Goal: Find specific fact: Find specific page/section

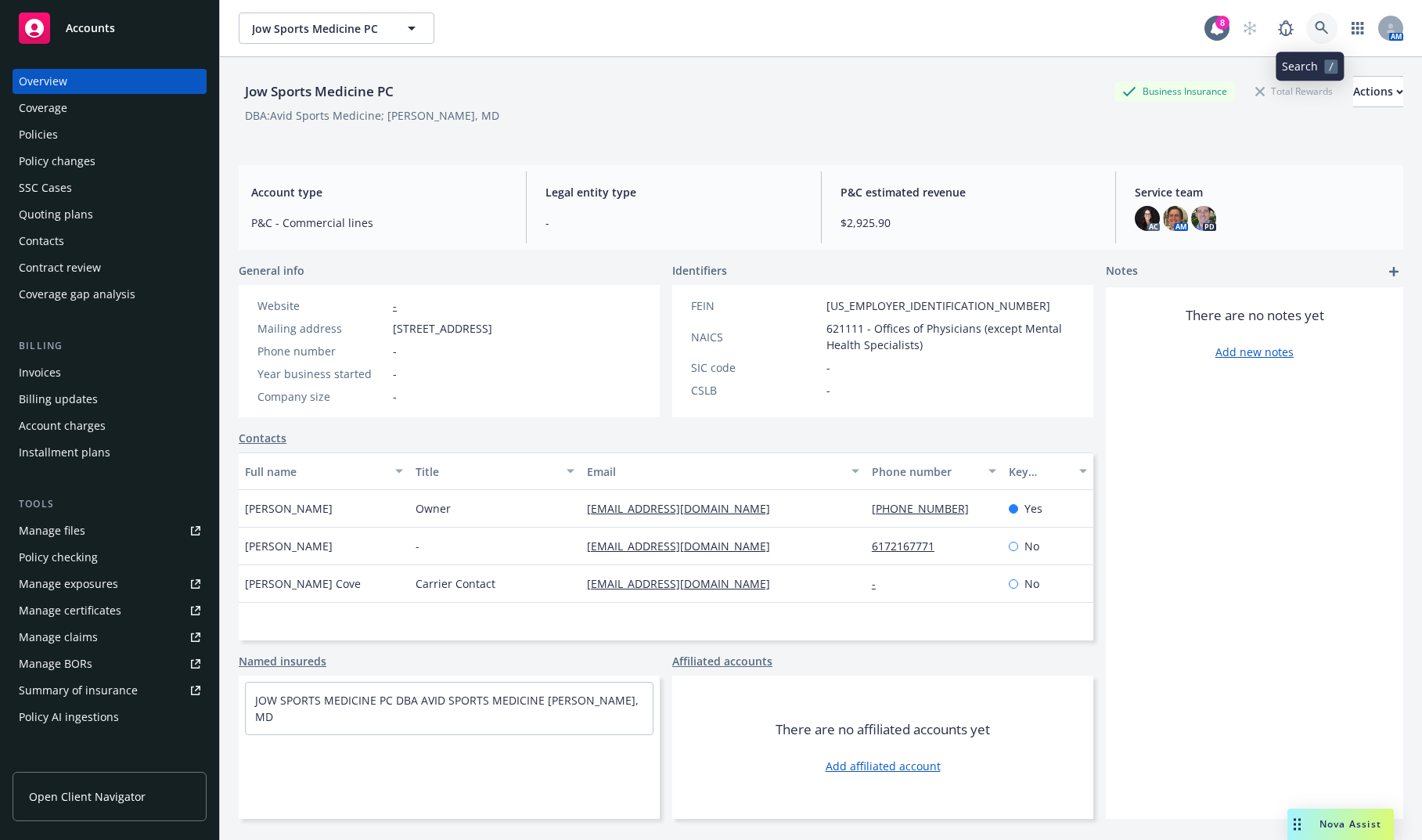
click at [1306, 31] on link at bounding box center [1321, 27] width 31 height 31
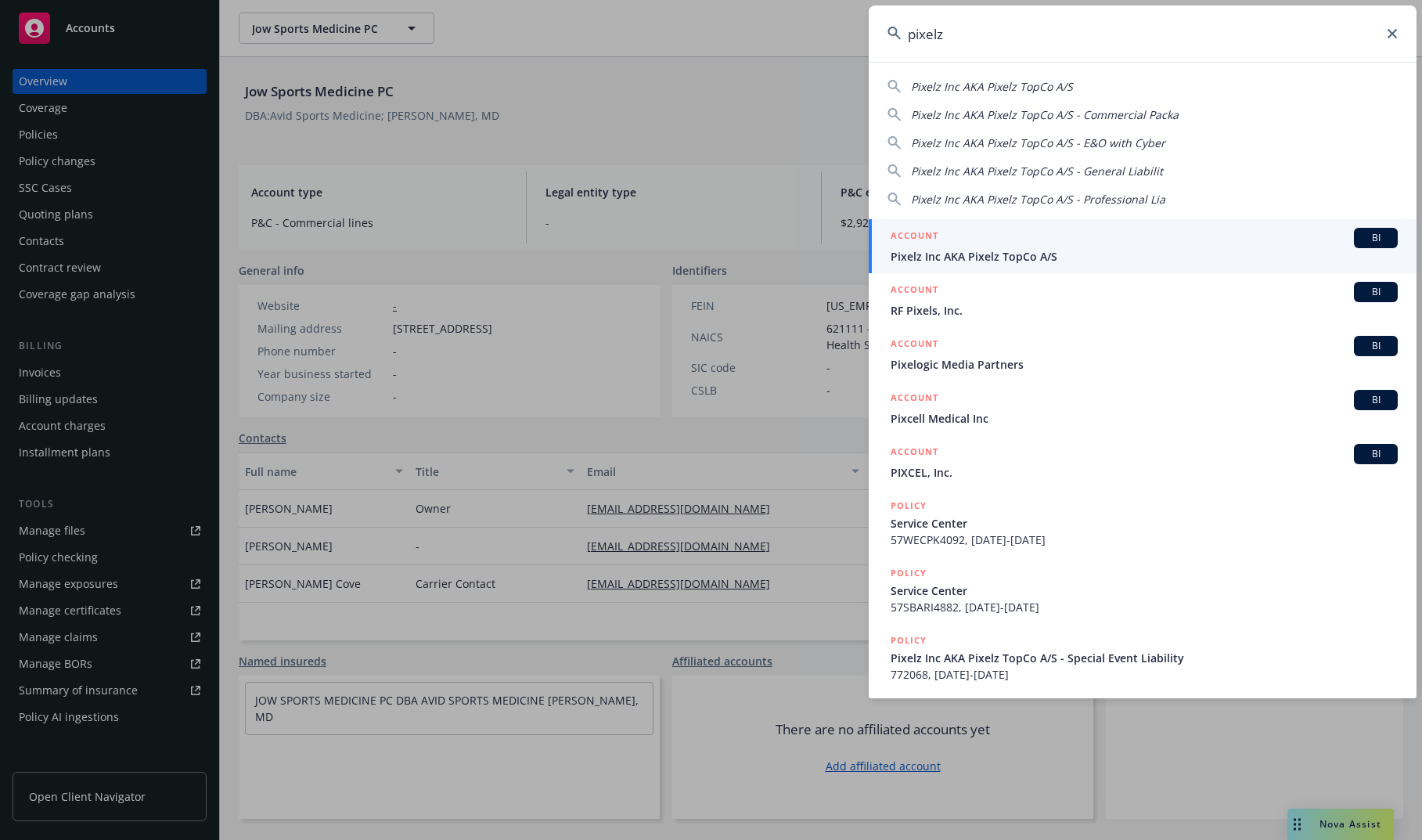
type input "pixelz"
click at [1067, 249] on span "Pixelz Inc AKA Pixelz TopCo A/S" at bounding box center [1144, 256] width 508 height 17
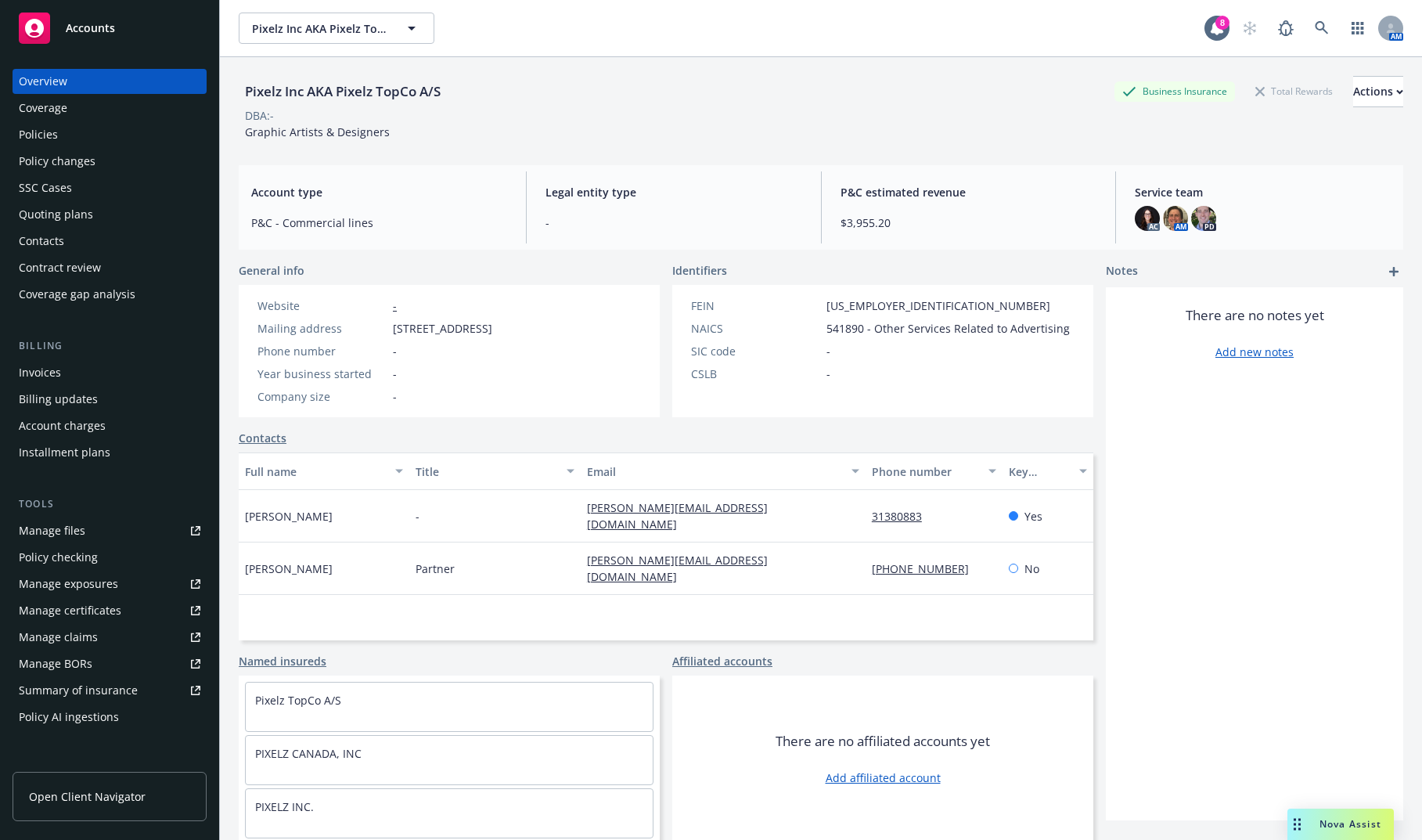
click at [160, 131] on div "Policies" at bounding box center [109, 134] width 181 height 25
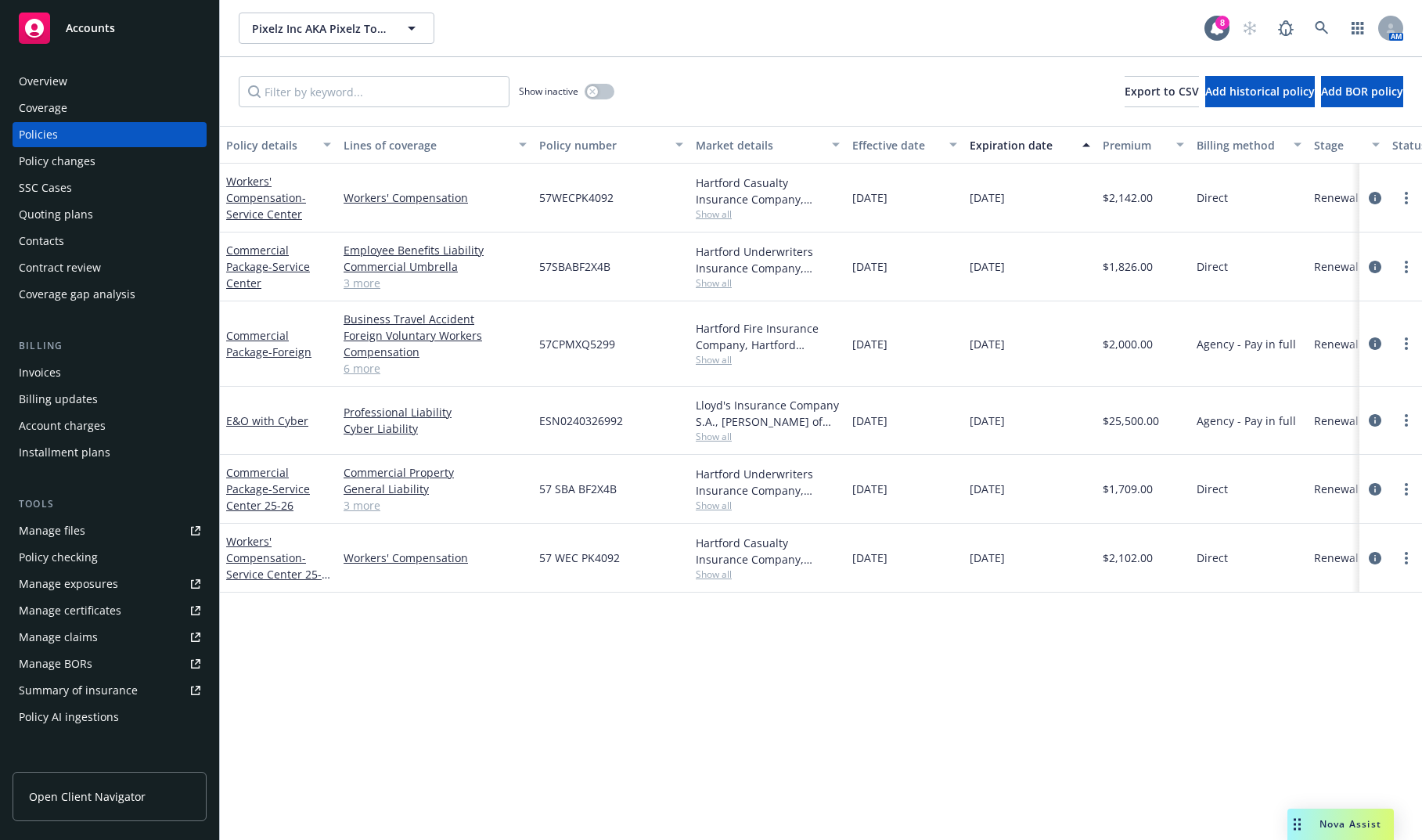
click at [579, 347] on span "57CPMXQ5299" at bounding box center [577, 344] width 76 height 17
copy span "57CPMXQ5299"
